Goal: Task Accomplishment & Management: Manage account settings

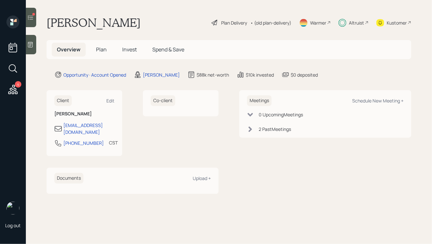
click at [36, 15] on div at bounding box center [31, 17] width 10 height 19
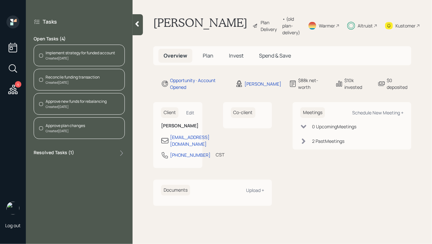
click at [203, 59] on span "Plan" at bounding box center [208, 55] width 11 height 7
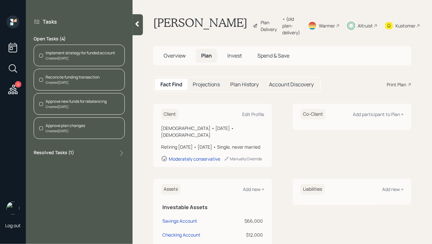
click at [235, 59] on span "Invest" at bounding box center [234, 55] width 15 height 7
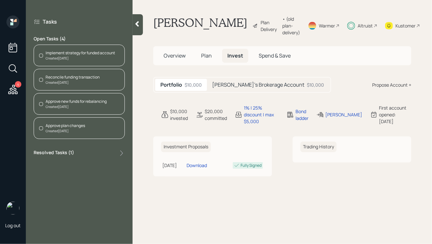
click at [219, 88] on h5 "[PERSON_NAME]'s Brokerage Account" at bounding box center [258, 85] width 92 height 6
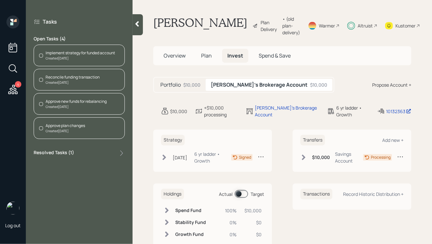
click at [307, 161] on icon at bounding box center [304, 157] width 6 height 6
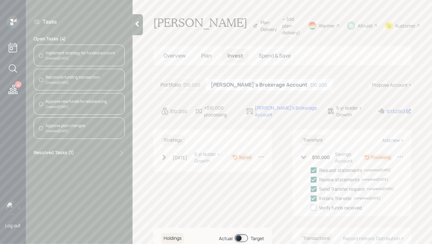
click at [180, 91] on div "Portfolio $10,000" at bounding box center [180, 85] width 50 height 12
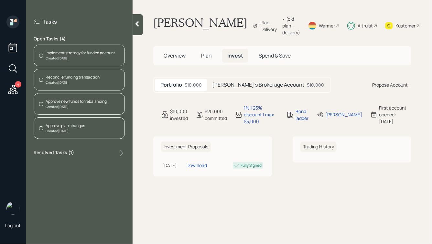
click at [73, 74] on div "Reconcile funding transaction" at bounding box center [73, 77] width 54 height 6
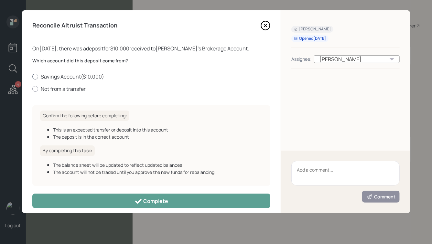
click at [63, 74] on label "Savings Account ( $10,000 )" at bounding box center [151, 76] width 238 height 7
click at [32, 76] on input "Savings Account ( $10,000 )" at bounding box center [32, 76] width 0 height 0
radio input "true"
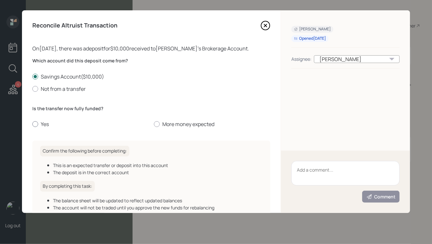
click at [43, 125] on label "Yes" at bounding box center [90, 124] width 116 height 7
click at [32, 125] on input "Yes" at bounding box center [32, 124] width 0 height 0
radio input "true"
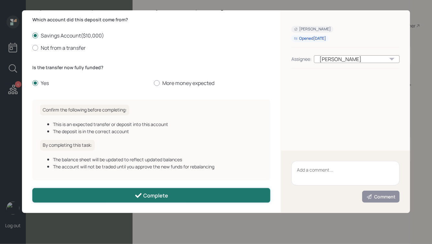
click at [142, 197] on icon at bounding box center [139, 196] width 8 height 8
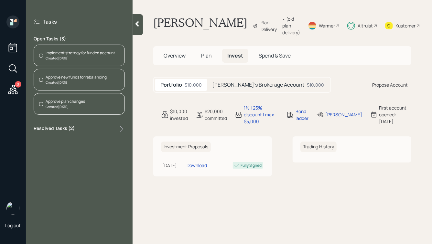
click at [63, 77] on div "Approve new funds for rebalancing" at bounding box center [76, 77] width 61 height 6
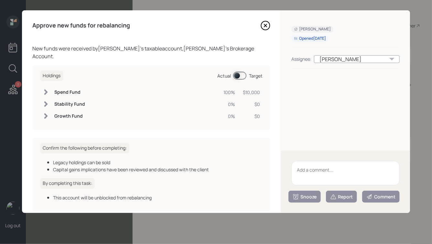
scroll to position [23, 0]
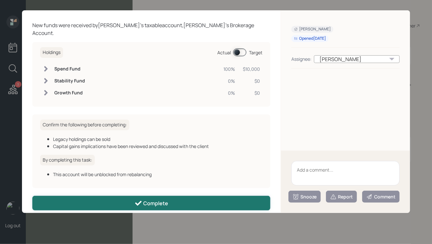
click at [170, 196] on button "Complete" at bounding box center [151, 203] width 238 height 15
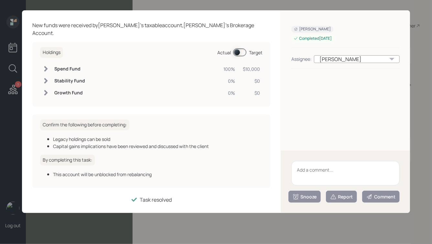
scroll to position [16, 0]
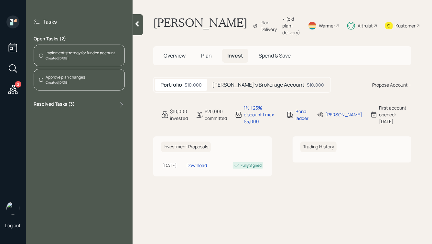
click at [101, 87] on div "Approve plan changes Created [DATE]" at bounding box center [79, 80] width 91 height 22
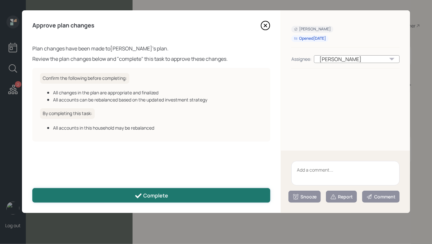
click at [156, 195] on div "Complete" at bounding box center [152, 196] width 34 height 8
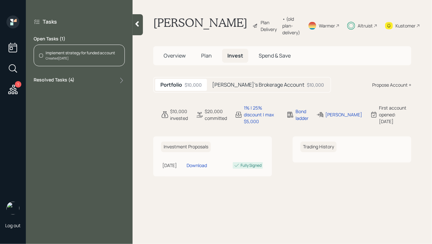
click at [77, 54] on div "Implement strategy for funded account" at bounding box center [81, 53] width 70 height 6
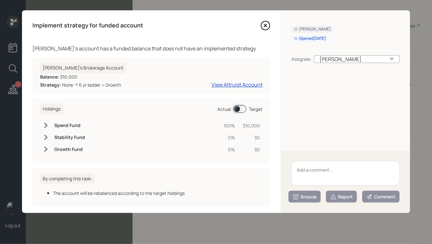
scroll to position [27, 0]
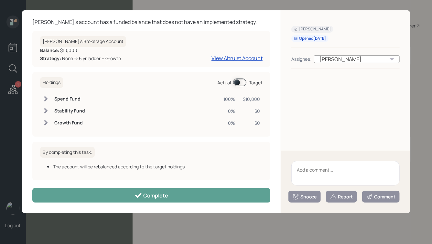
click at [238, 81] on span at bounding box center [239, 83] width 13 height 8
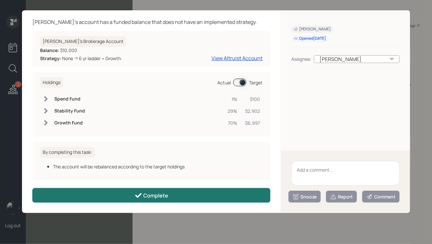
click at [155, 190] on button "Complete" at bounding box center [151, 195] width 238 height 15
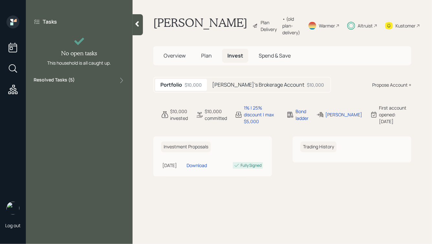
click at [137, 23] on icon at bounding box center [138, 23] width 4 height 5
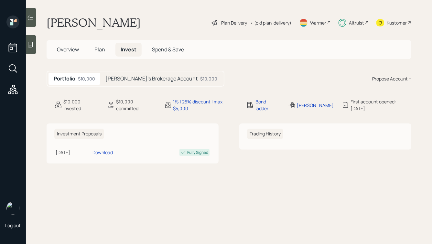
click at [102, 23] on h1 "[PERSON_NAME]" at bounding box center [94, 23] width 94 height 14
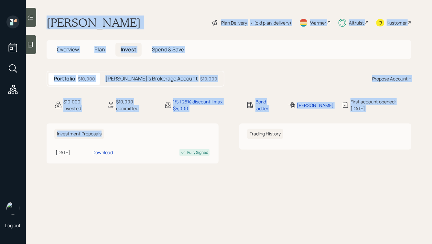
drag, startPoint x: 43, startPoint y: 17, endPoint x: 218, endPoint y: 168, distance: 230.6
click at [218, 168] on main "[PERSON_NAME] Plan Delivery • (old plan-delivery) Warmer Altruist Kustomer Over…" at bounding box center [229, 122] width 406 height 244
